Goal: Information Seeking & Learning: Learn about a topic

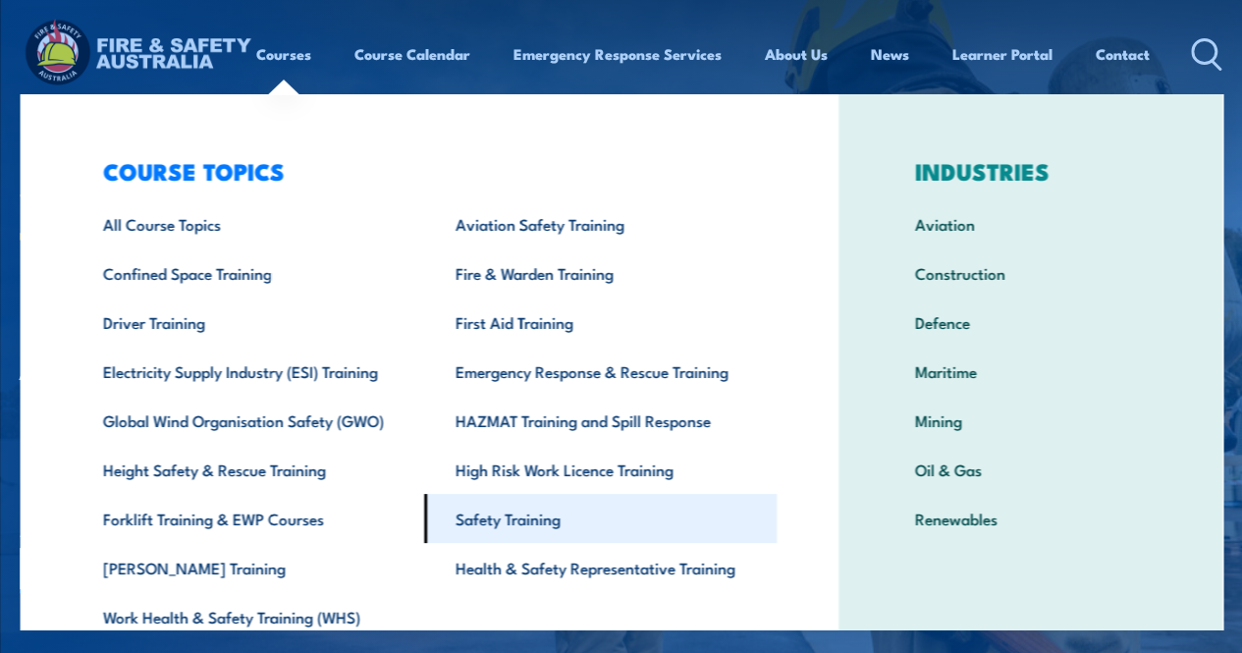
scroll to position [84, 0]
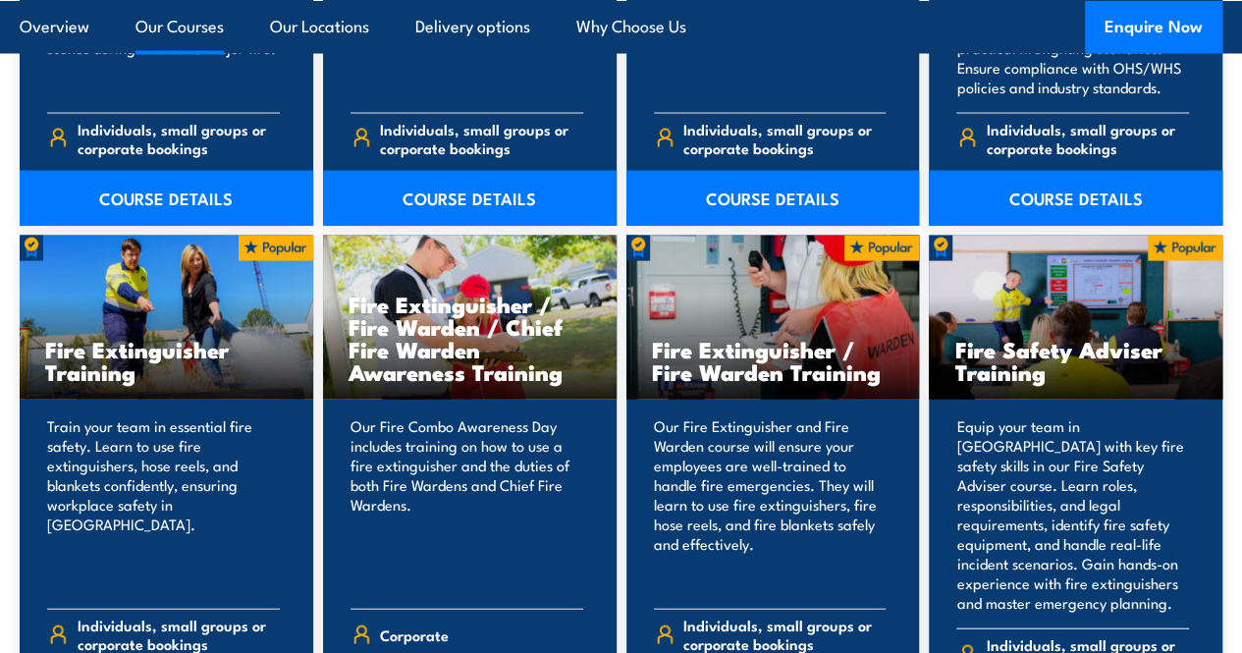
scroll to position [2061, 0]
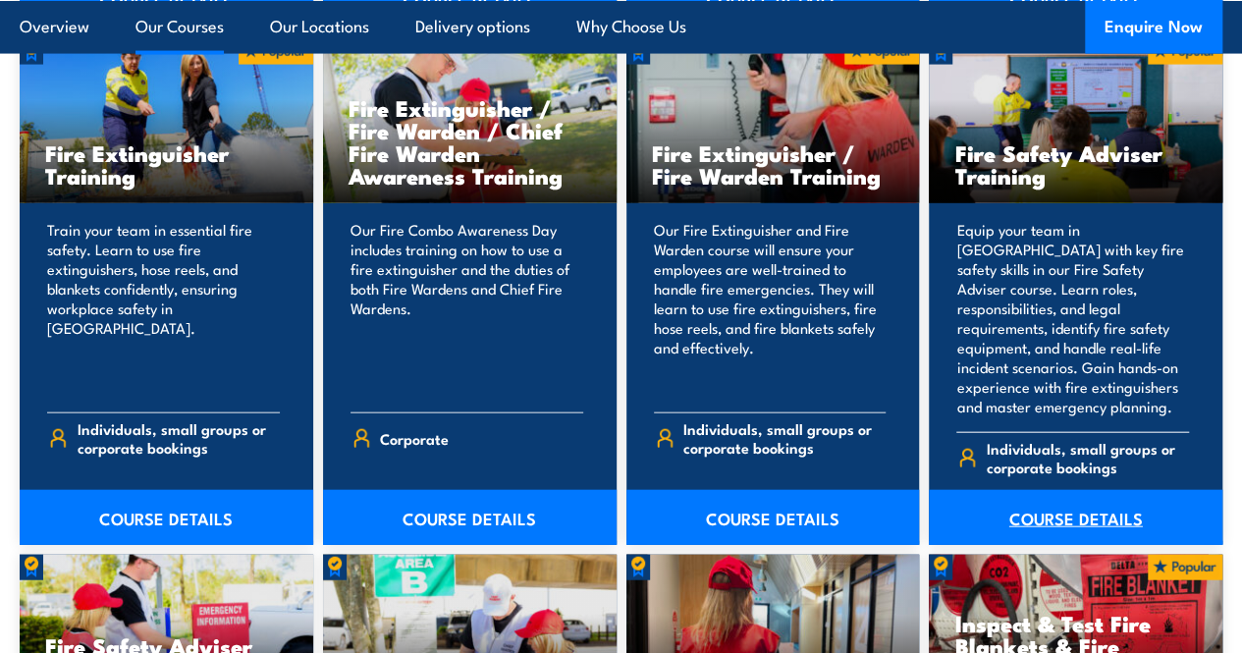
click at [1068, 545] on link "COURSE DETAILS" at bounding box center [1075, 517] width 293 height 55
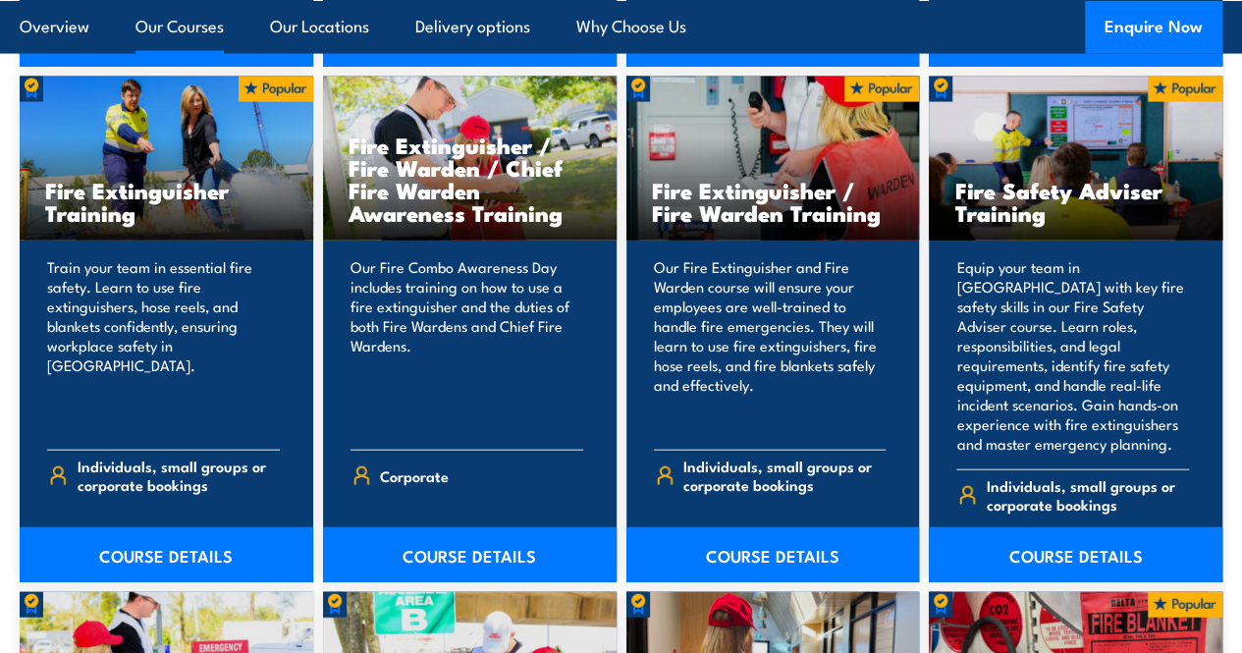
scroll to position [2061, 0]
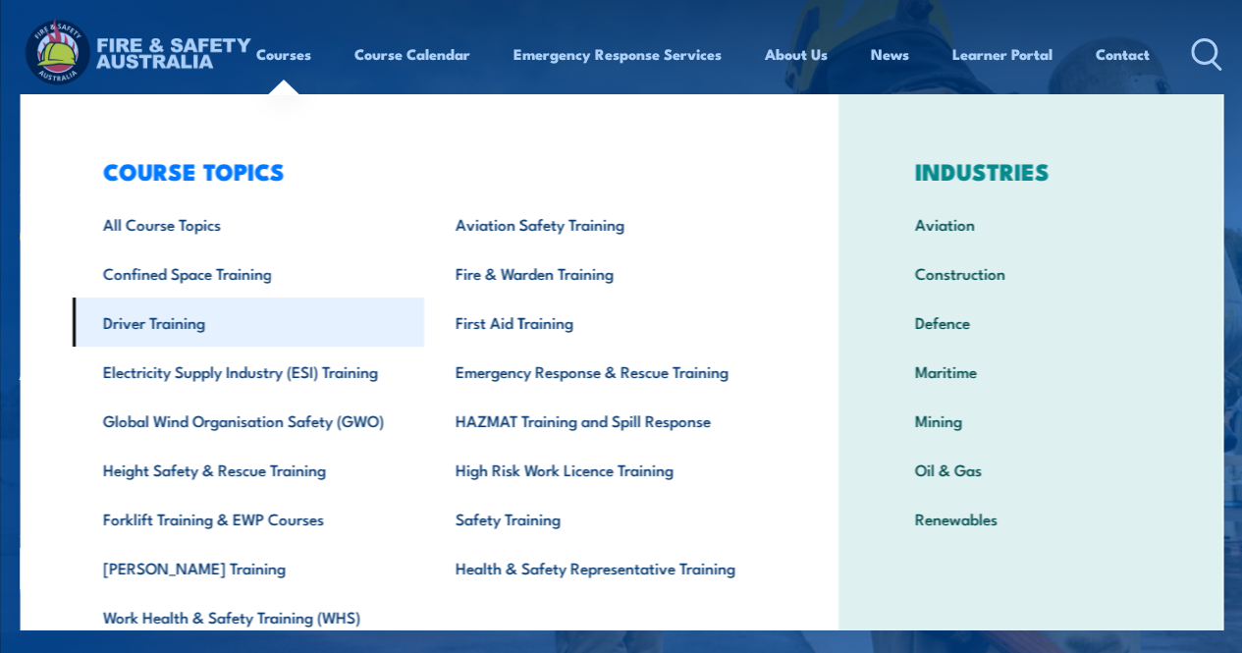
scroll to position [84, 0]
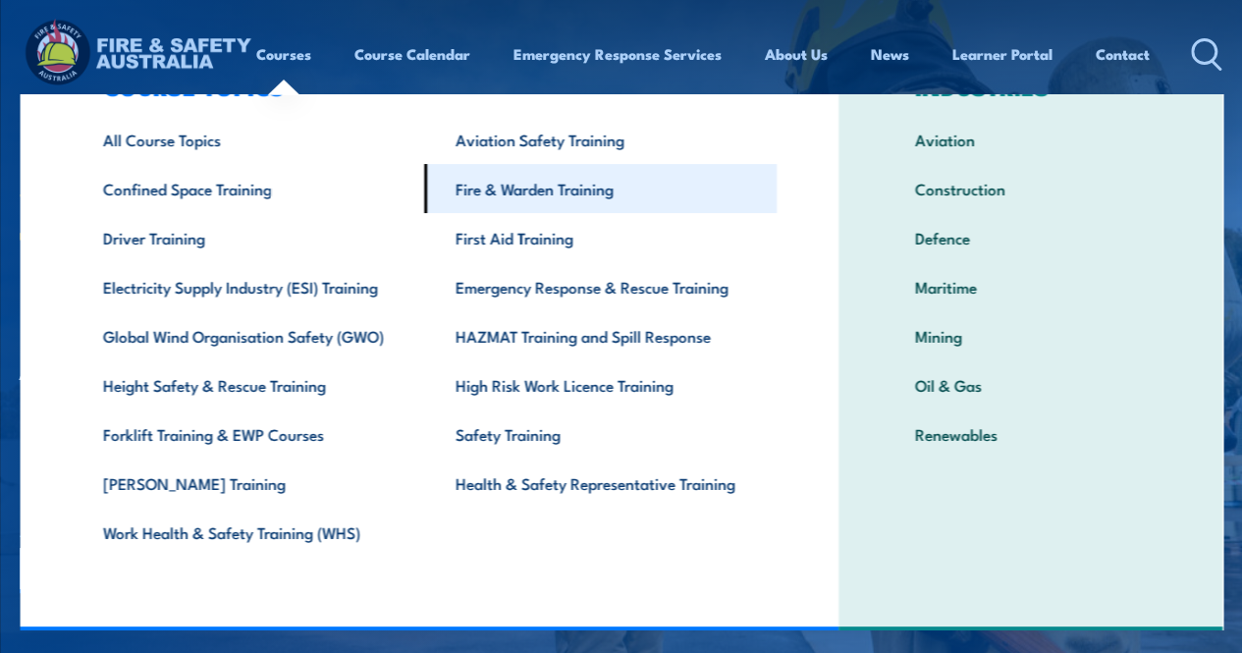
click at [480, 192] on link "Fire & Warden Training" at bounding box center [600, 188] width 352 height 49
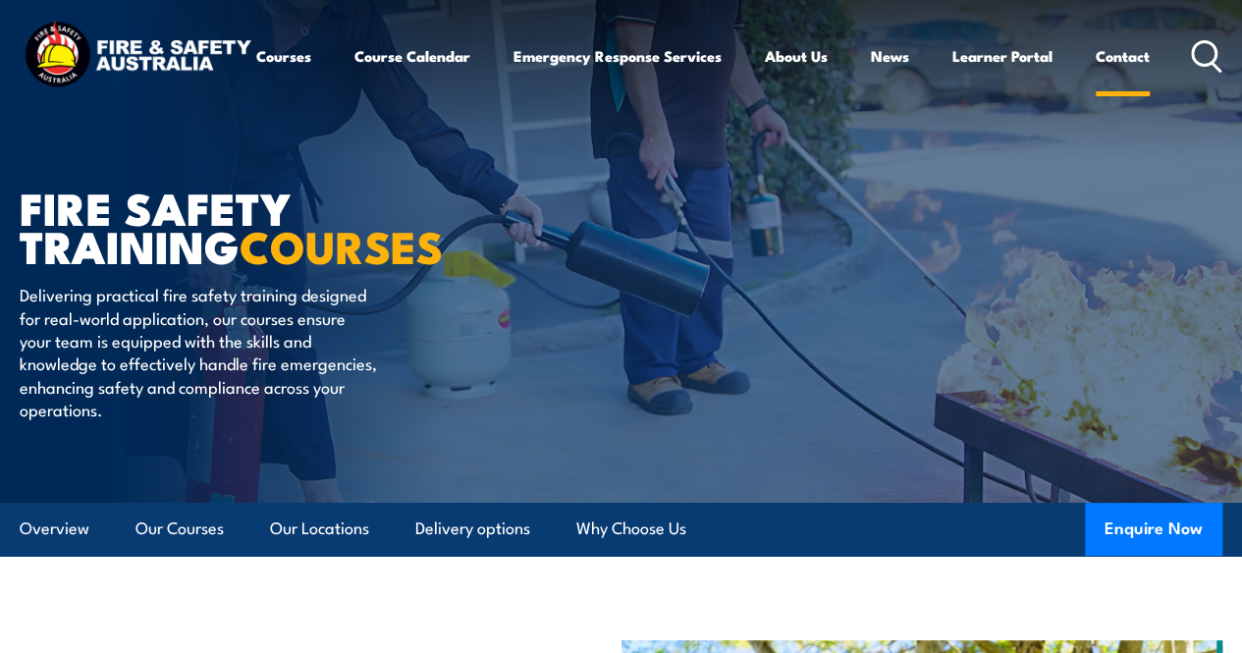
click at [1095, 80] on link "Contact" at bounding box center [1122, 55] width 54 height 47
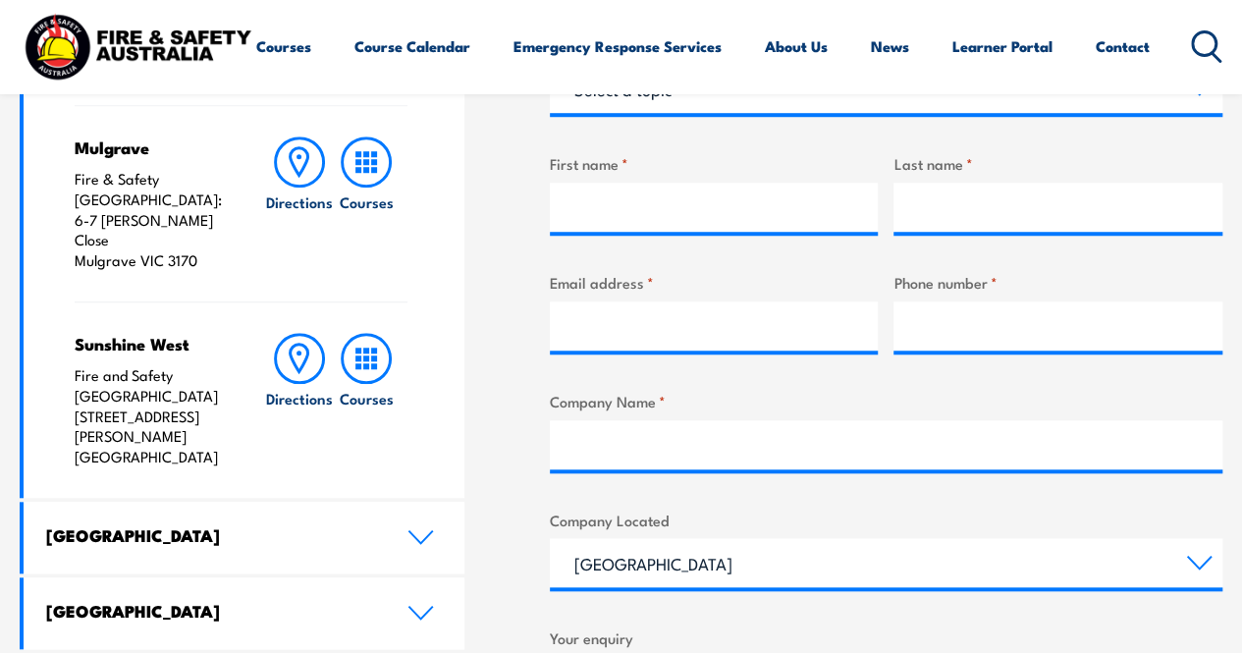
scroll to position [785, 0]
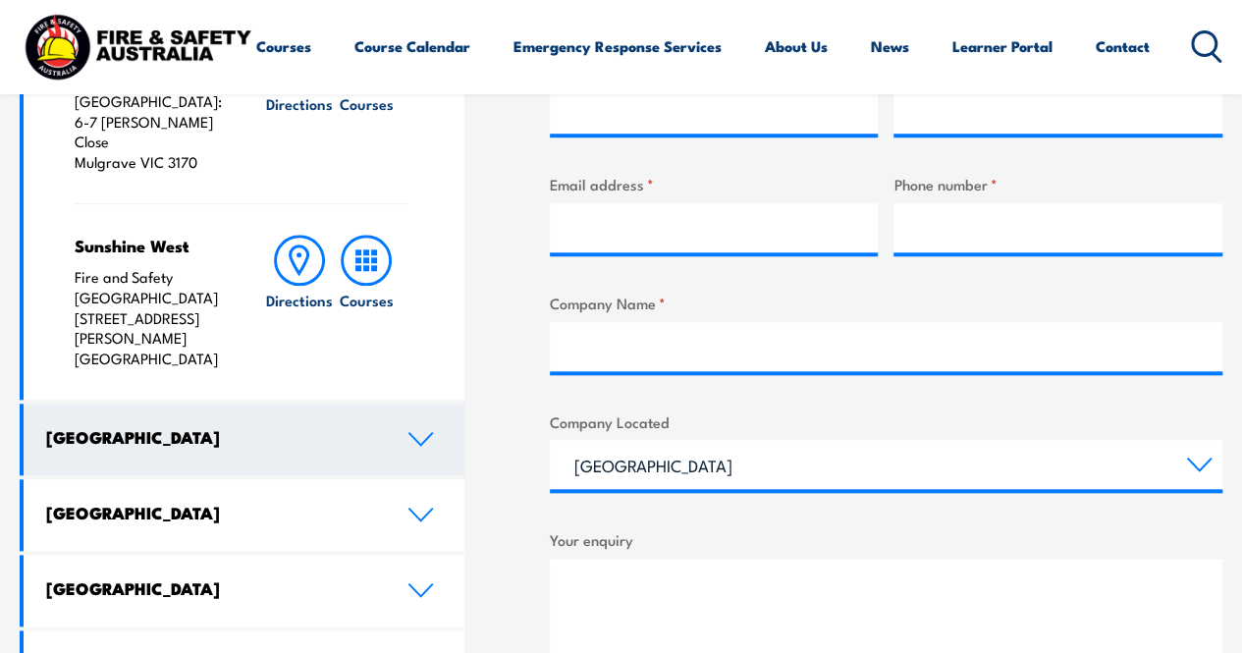
click at [417, 431] on icon at bounding box center [420, 439] width 27 height 16
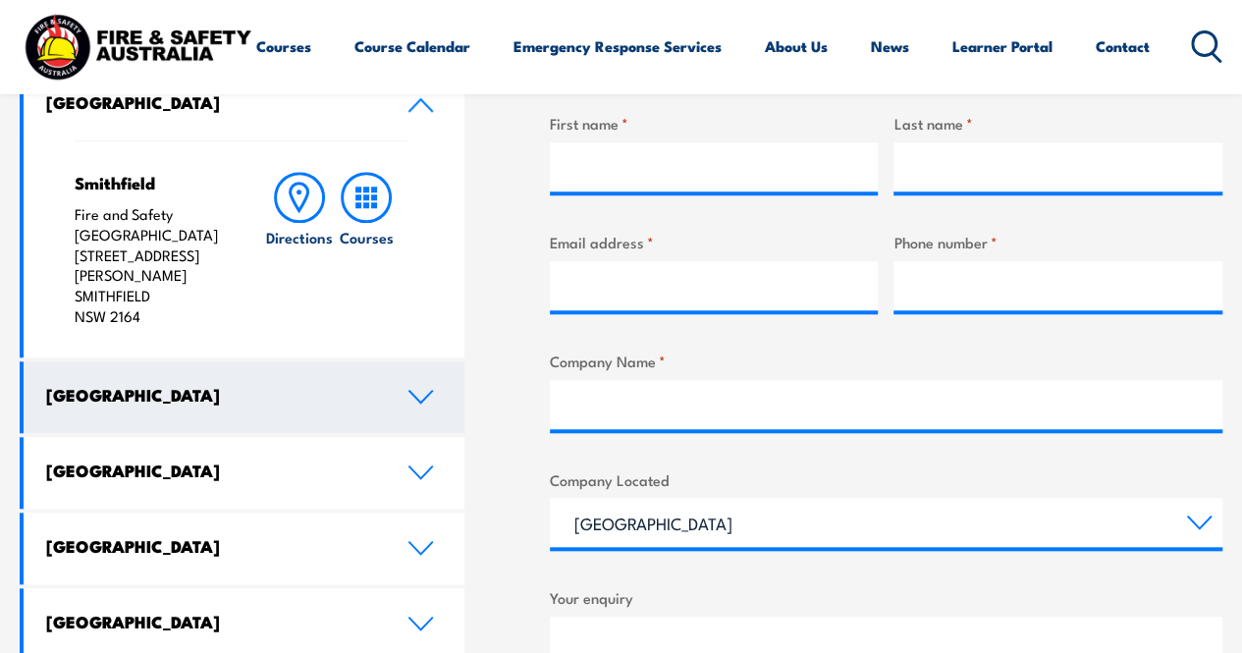
scroll to position [687, 0]
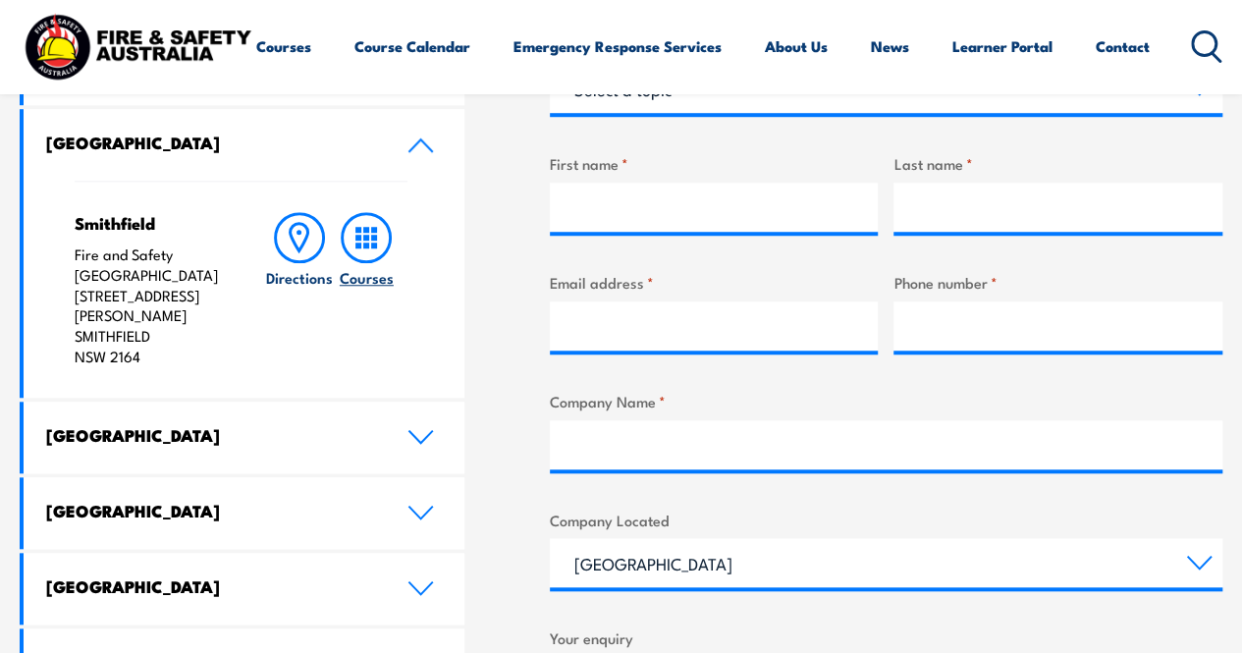
click at [362, 239] on icon at bounding box center [366, 237] width 51 height 51
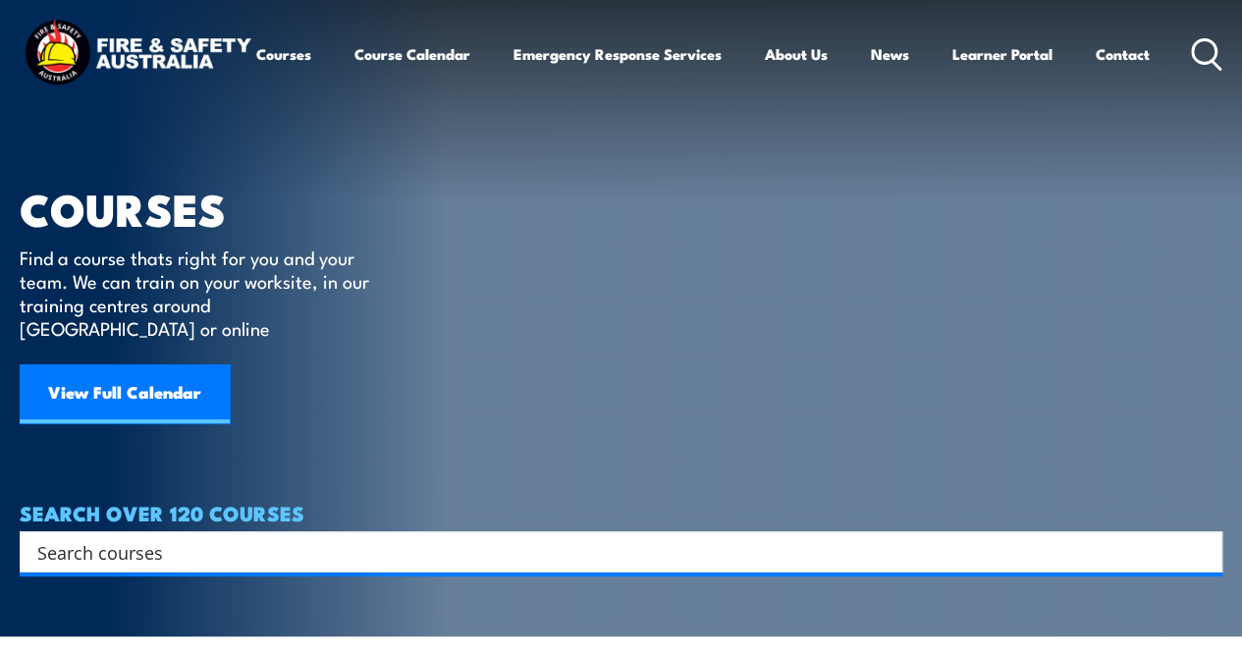
click at [94, 537] on input "Search input" at bounding box center [608, 551] width 1142 height 29
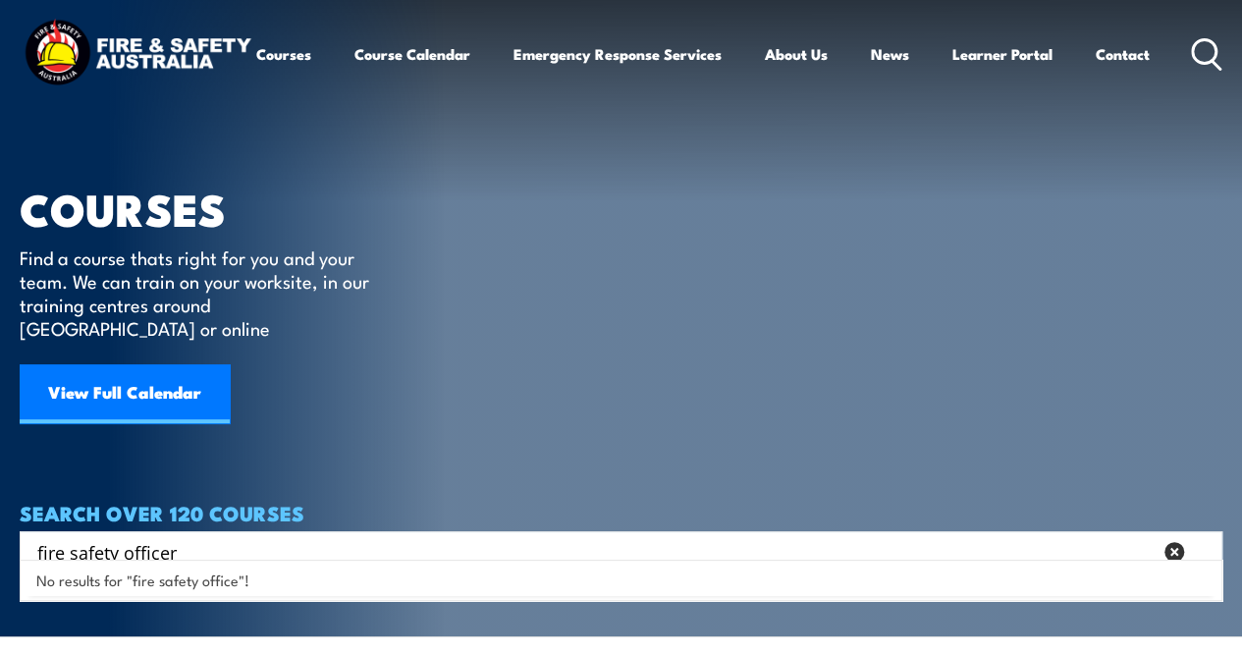
type input "fire safety officer"
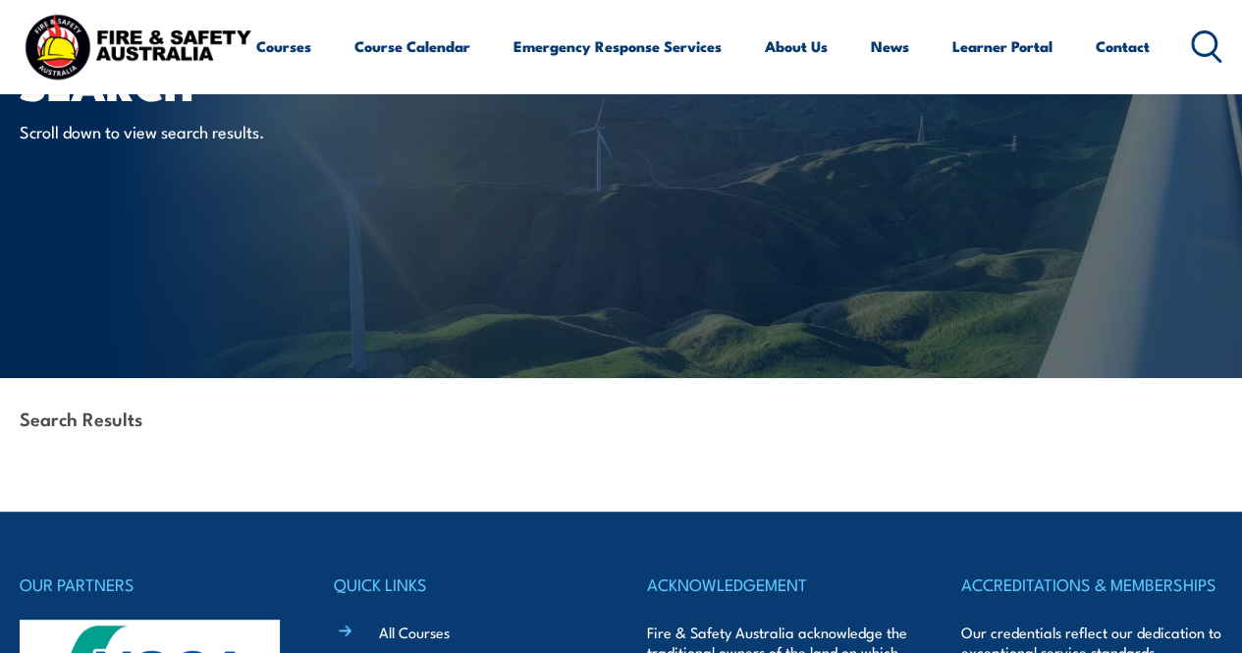
scroll to position [196, 0]
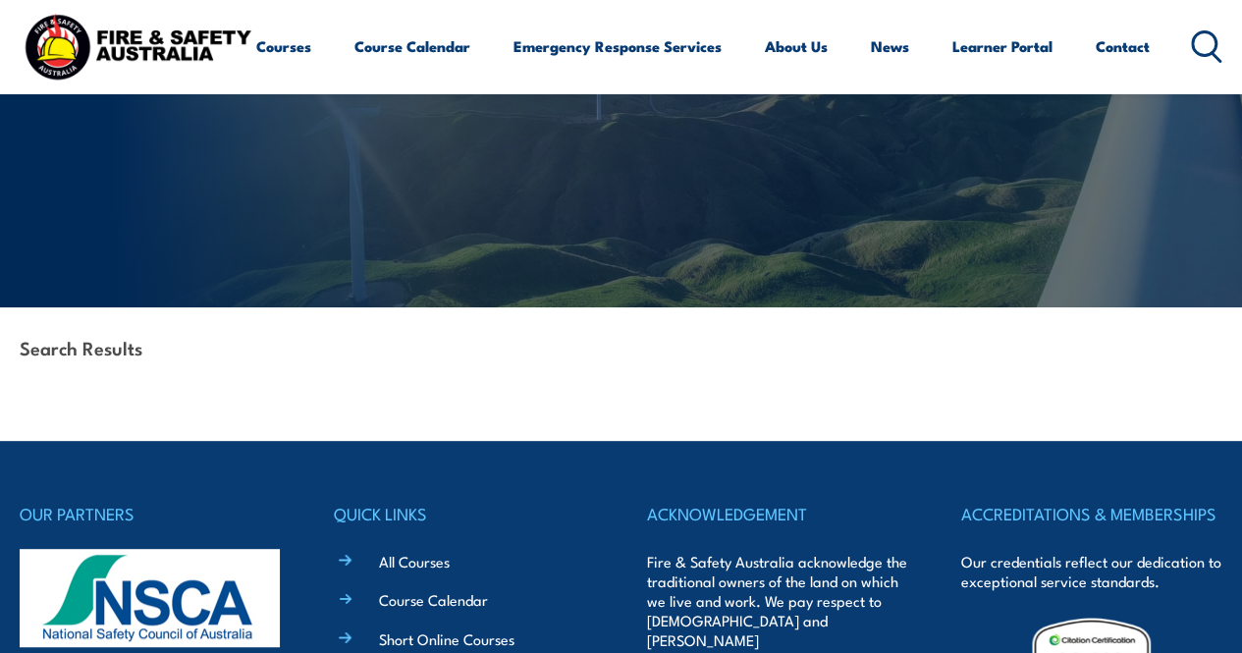
click at [277, 377] on div "Search Results" at bounding box center [621, 349] width 1202 height 84
drag, startPoint x: 230, startPoint y: 347, endPoint x: 219, endPoint y: 347, distance: 10.8
click at [228, 347] on div "Search Results" at bounding box center [621, 349] width 1202 height 84
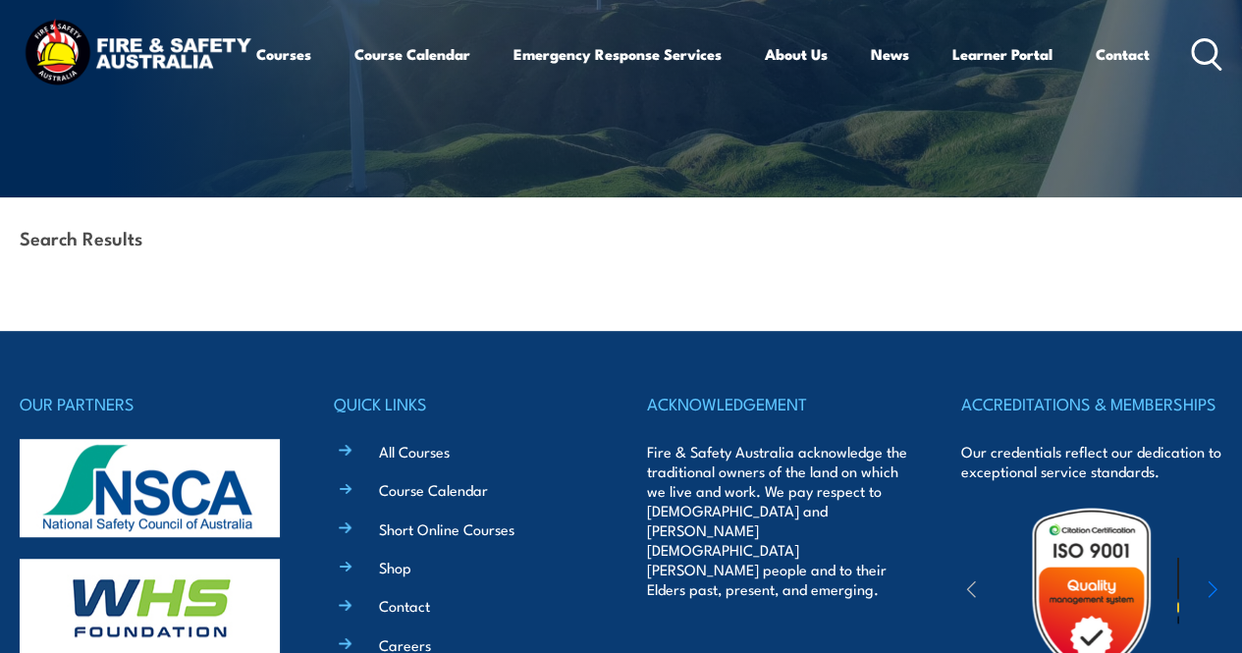
scroll to position [0, 0]
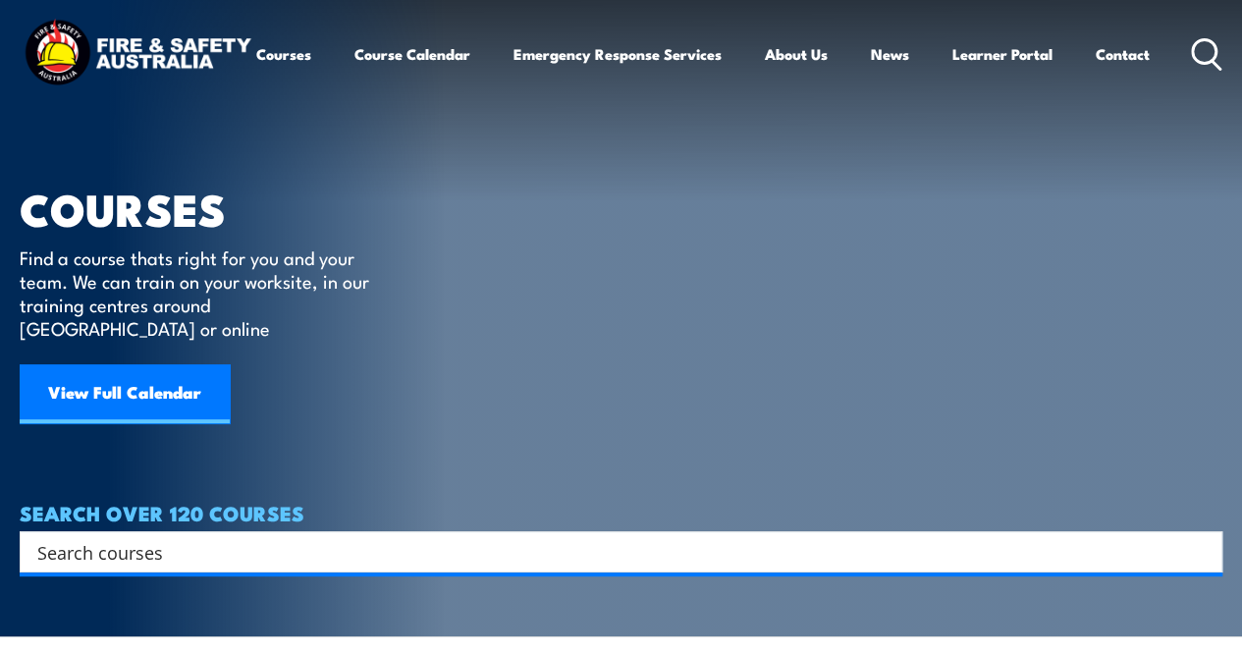
click at [154, 537] on input "Search input" at bounding box center [608, 551] width 1142 height 29
type input "fire safety advisor"
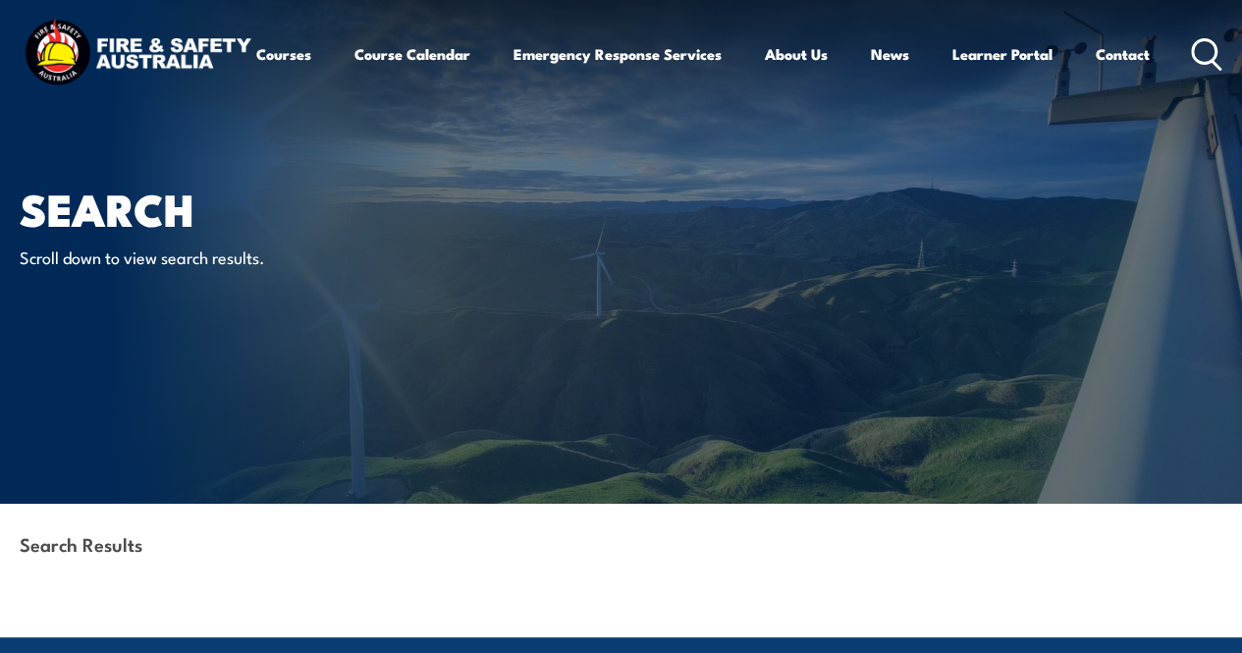
click at [993, 93] on div "Courses Course Calendar Emergency Response Services Services Overview Emergency…" at bounding box center [621, 55] width 1202 height 78
click at [1191, 71] on icon at bounding box center [1206, 54] width 31 height 32
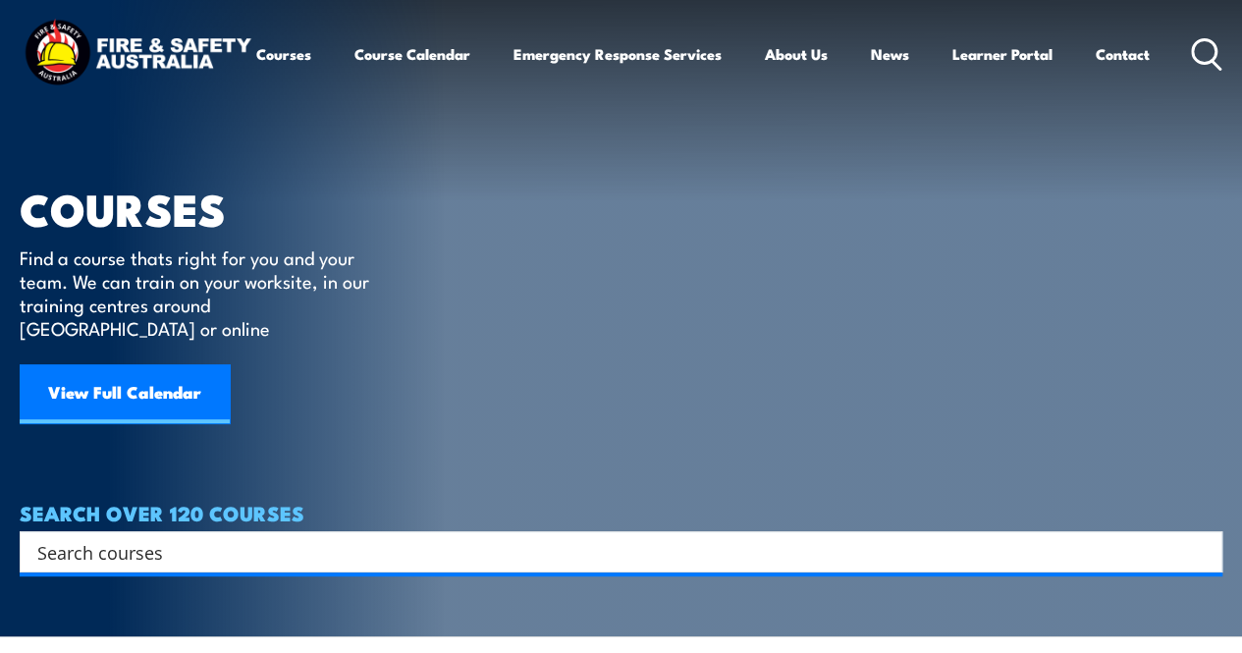
click at [112, 537] on input "Search input" at bounding box center [608, 551] width 1142 height 29
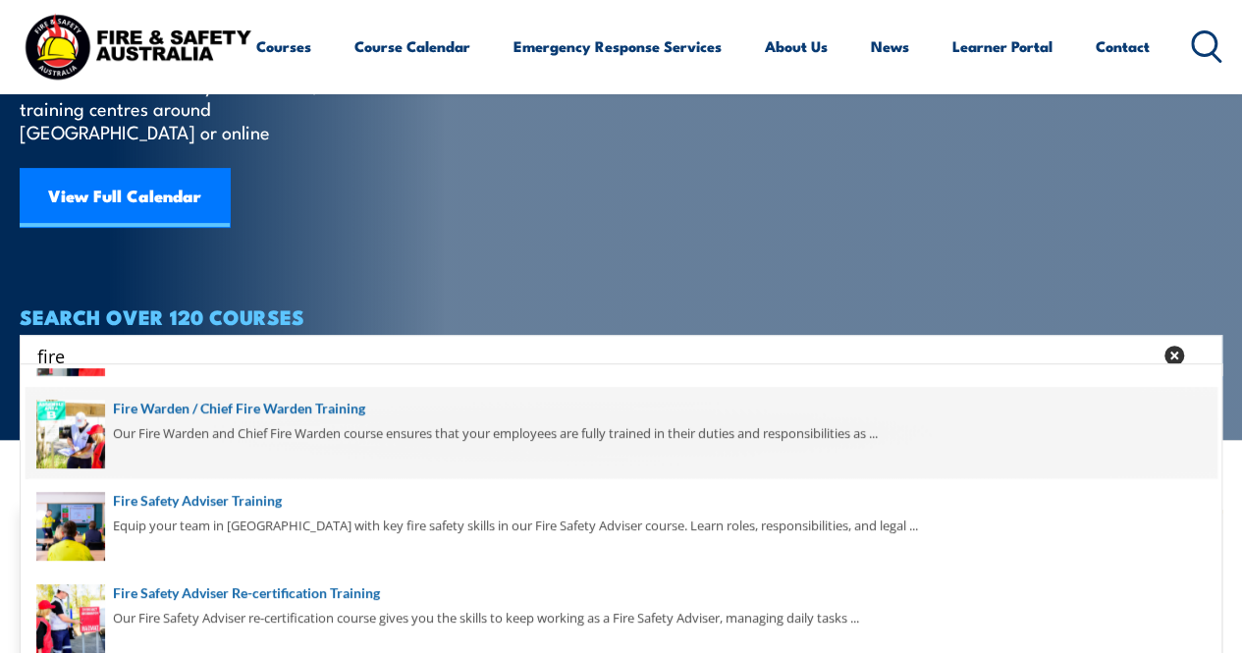
scroll to position [196, 0]
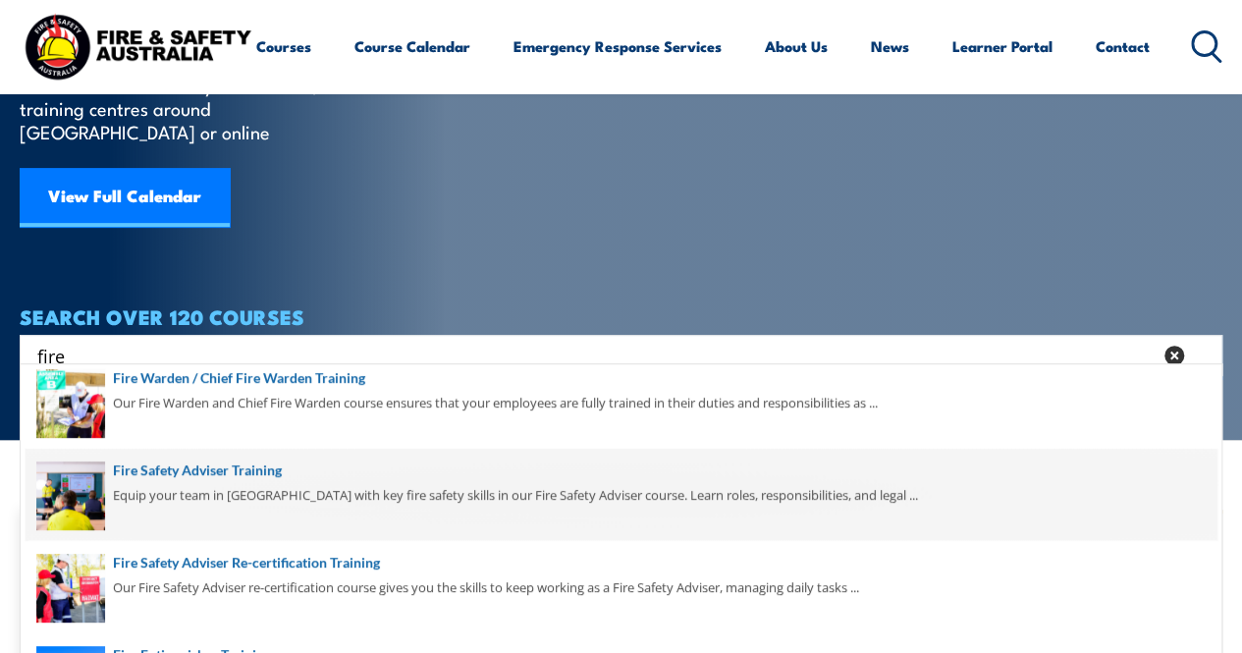
type input "fire"
click at [192, 466] on span at bounding box center [621, 495] width 1191 height 92
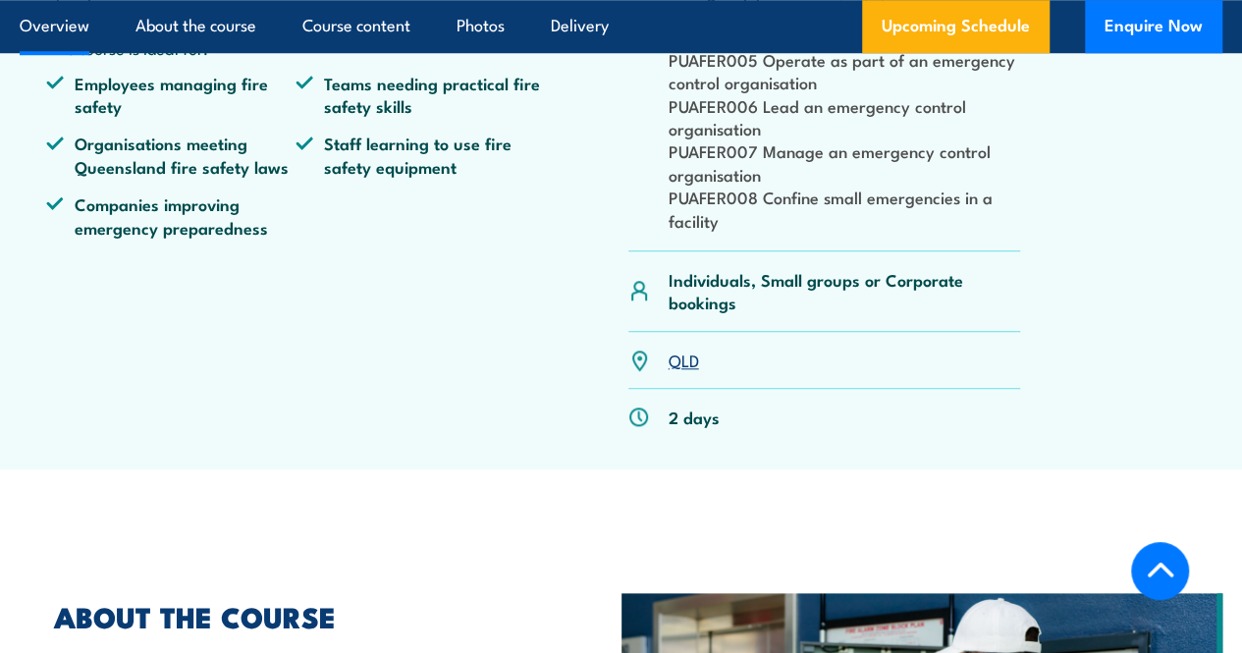
scroll to position [883, 0]
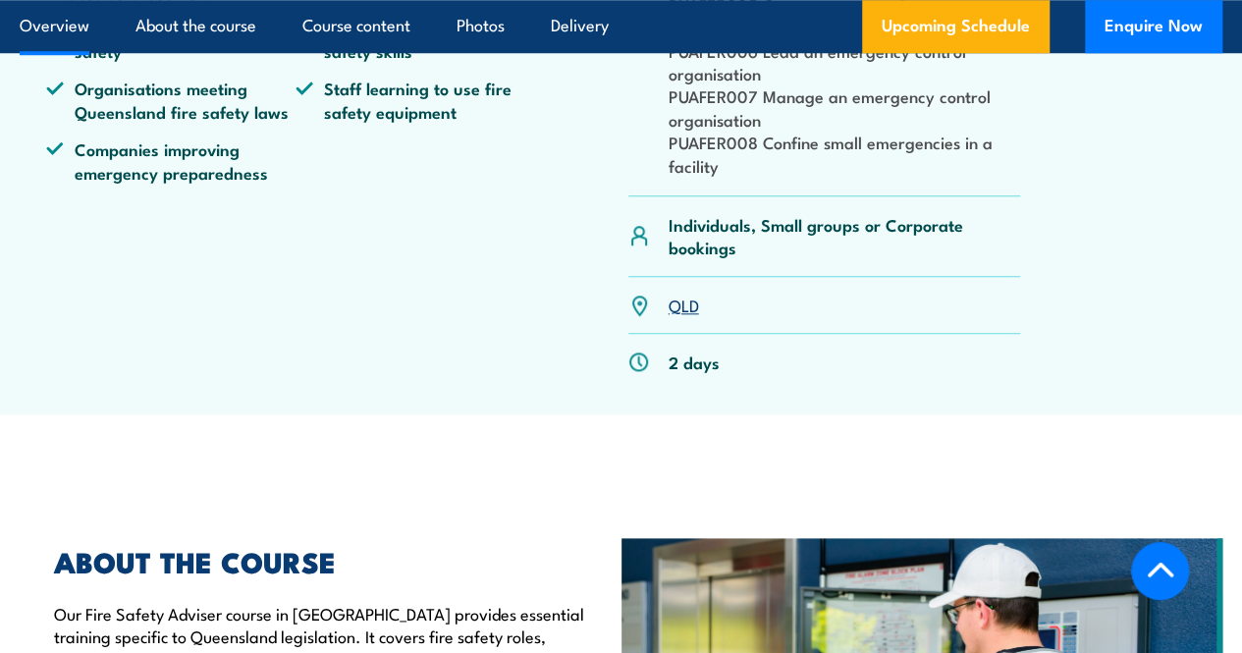
click at [676, 316] on link "QLD" at bounding box center [683, 305] width 30 height 24
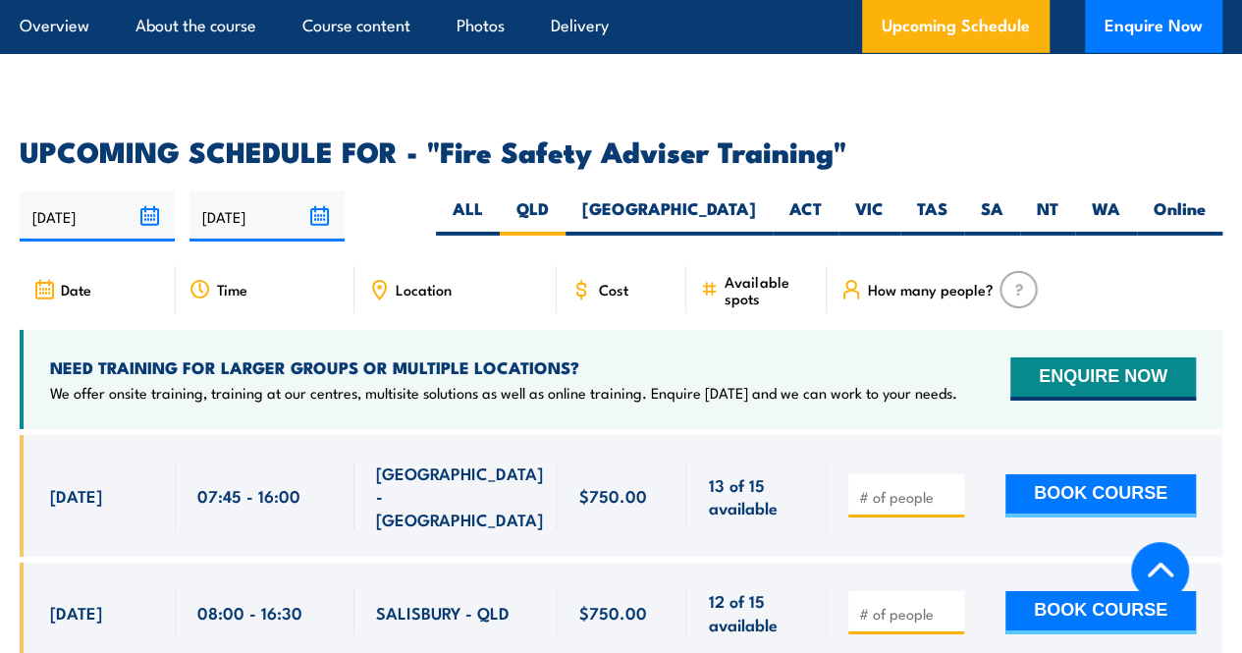
scroll to position [3038, 0]
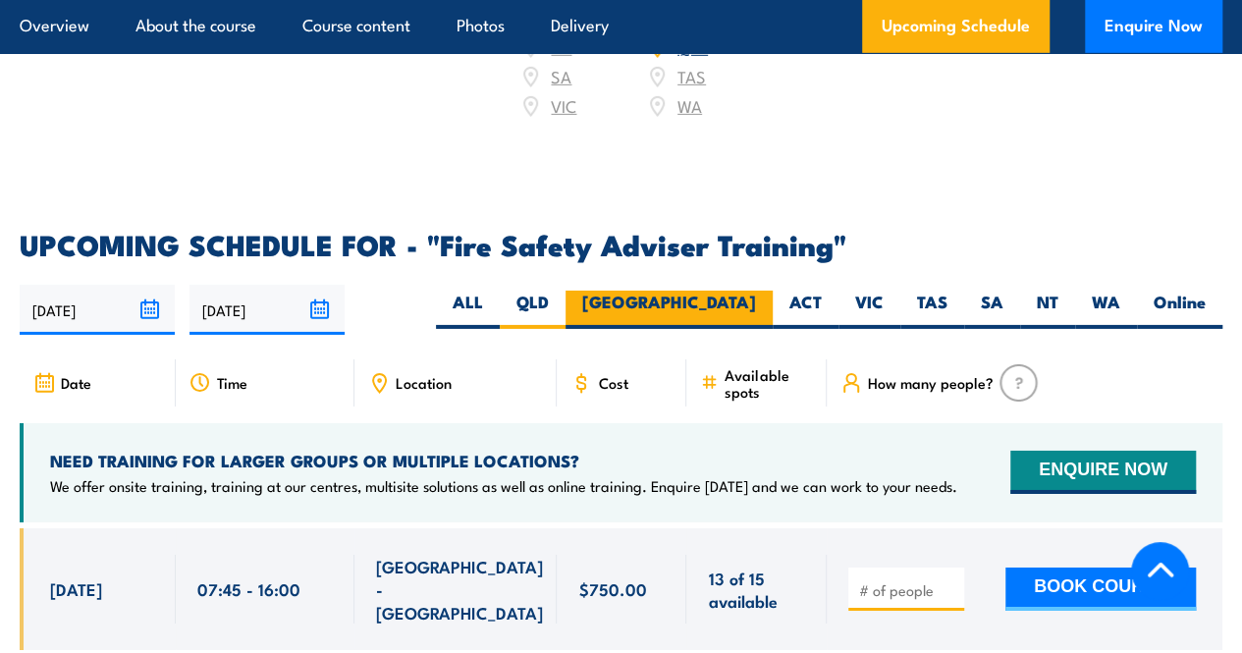
click at [732, 314] on label "[GEOGRAPHIC_DATA]" at bounding box center [668, 310] width 207 height 38
click at [756, 303] on input "[GEOGRAPHIC_DATA]" at bounding box center [762, 297] width 13 height 13
radio input "true"
